Goal: Information Seeking & Learning: Learn about a topic

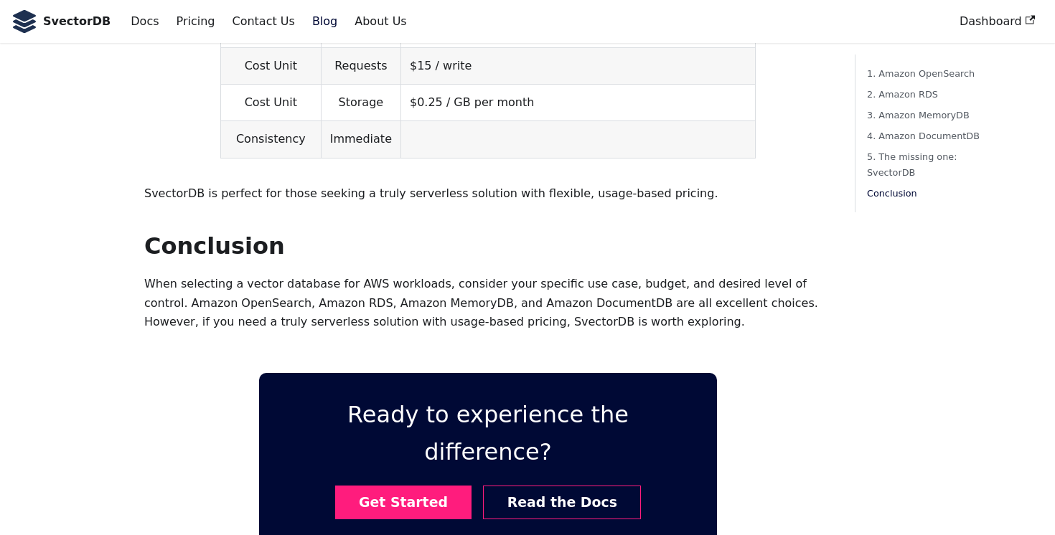
scroll to position [4332, 0]
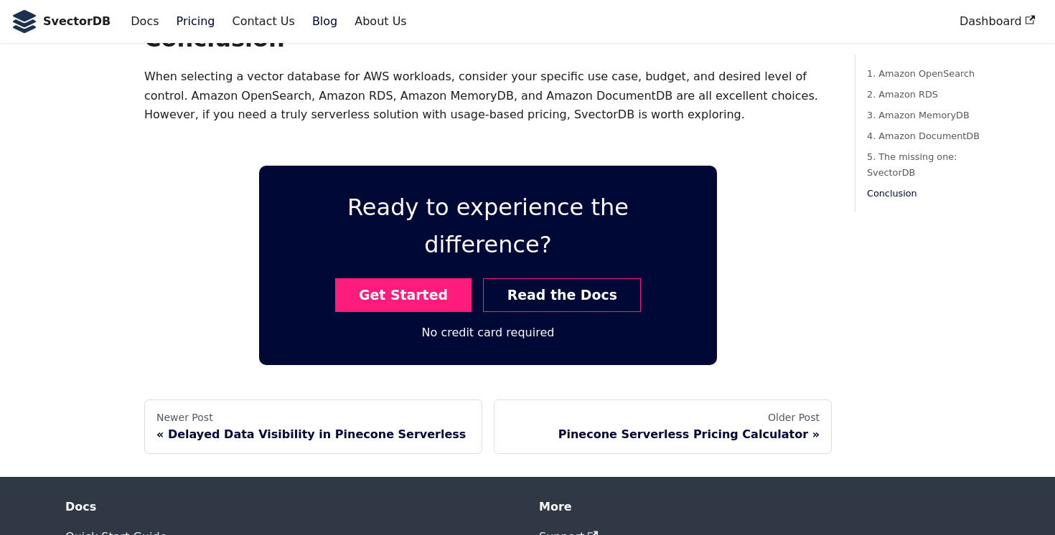
click at [179, 27] on link "Pricing" at bounding box center [196, 21] width 56 height 24
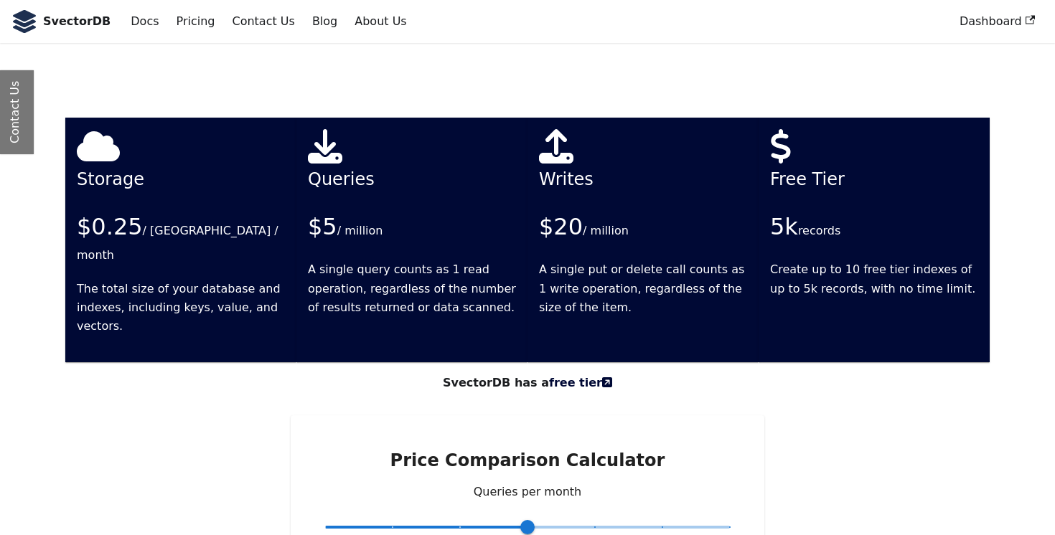
scroll to position [2674, 0]
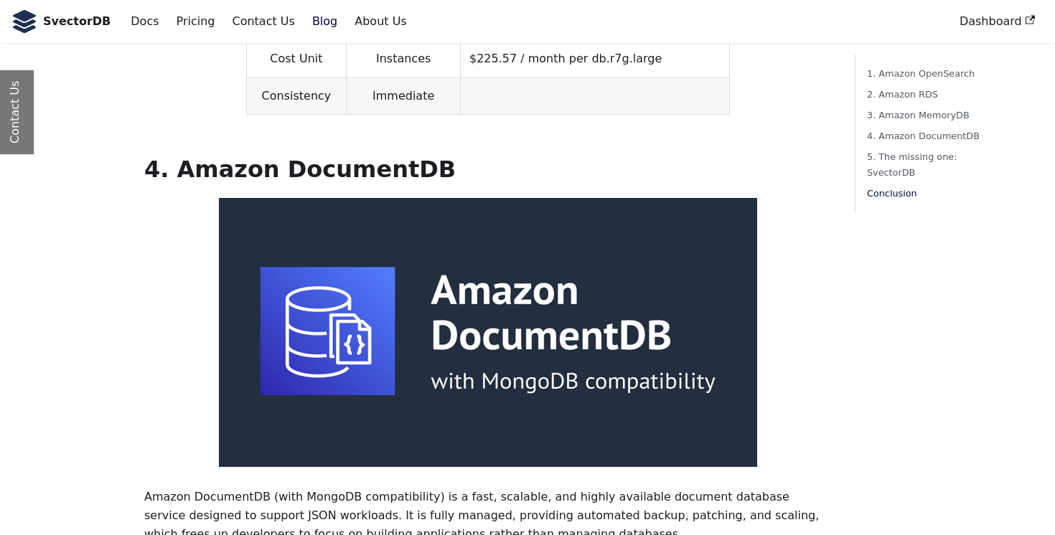
scroll to position [4332, 0]
